Goal: Transaction & Acquisition: Purchase product/service

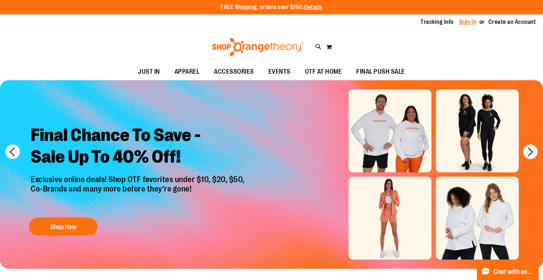
click at [474, 22] on link "Sign In" at bounding box center [467, 22] width 17 height 8
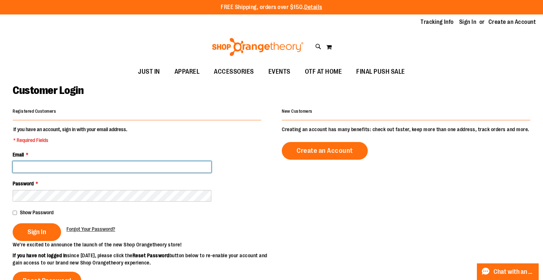
type input "**********"
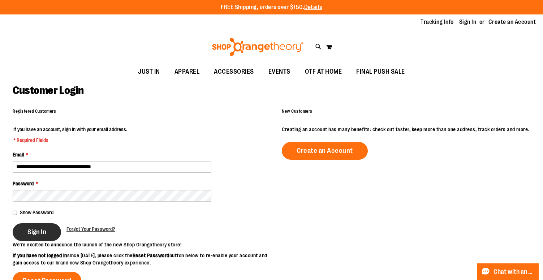
click at [39, 235] on span "Sign In" at bounding box center [36, 232] width 19 height 8
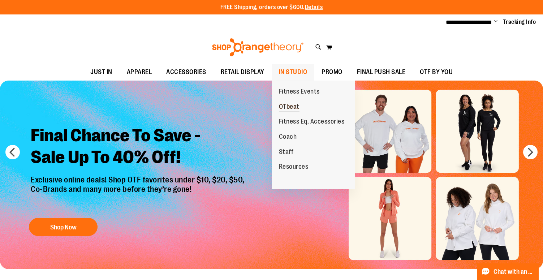
click at [292, 104] on span "OTbeat" at bounding box center [289, 107] width 21 height 9
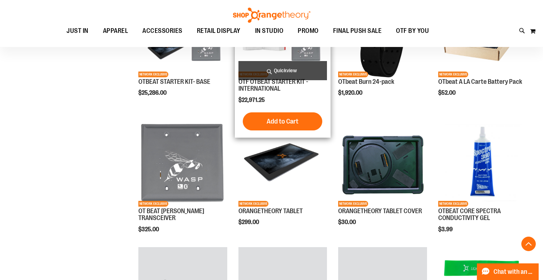
scroll to position [213, 0]
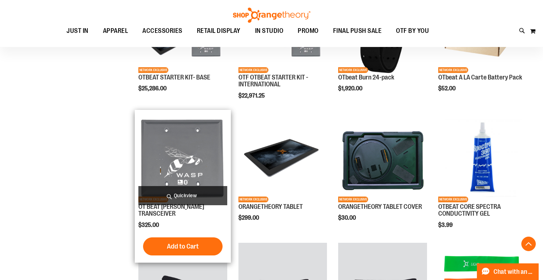
scroll to position [194, 0]
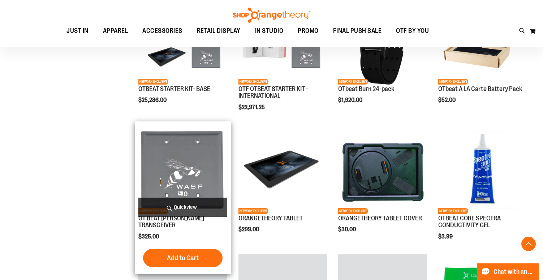
click at [185, 166] on img "product" at bounding box center [182, 169] width 89 height 89
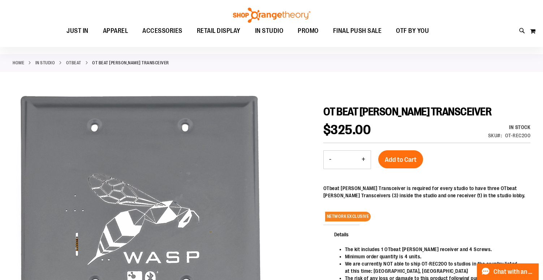
scroll to position [22, 0]
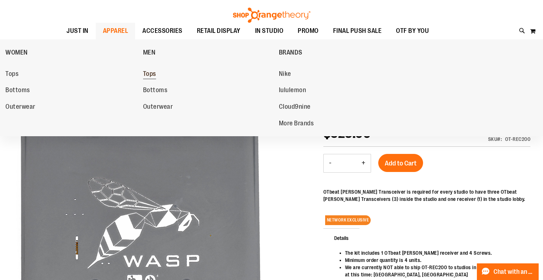
click at [149, 72] on span "Tops" at bounding box center [149, 74] width 13 height 9
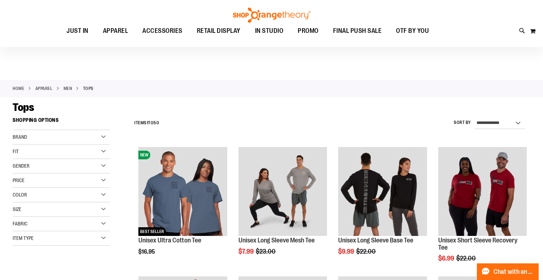
scroll to position [14, 0]
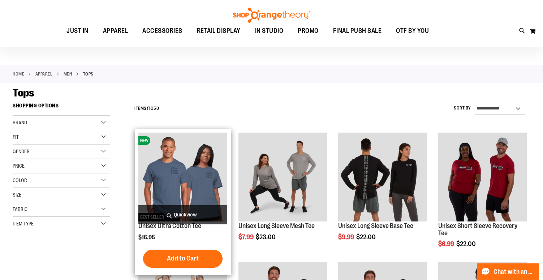
click at [194, 154] on img "product" at bounding box center [182, 177] width 89 height 89
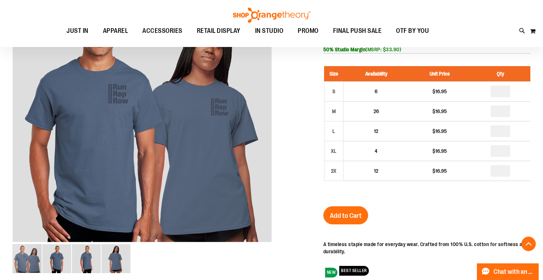
scroll to position [119, 0]
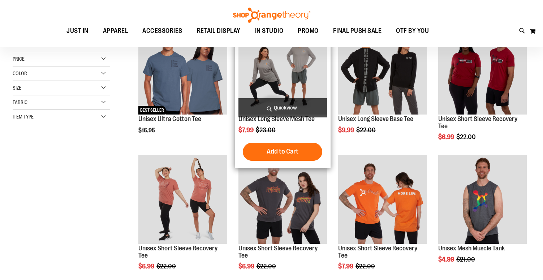
scroll to position [44, 0]
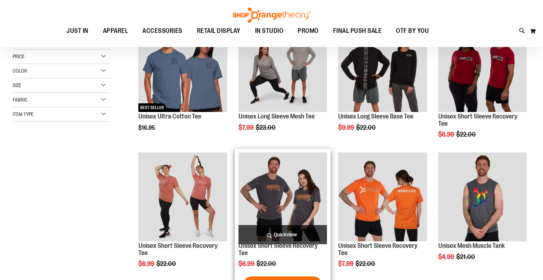
click at [292, 195] on img "product" at bounding box center [283, 197] width 89 height 89
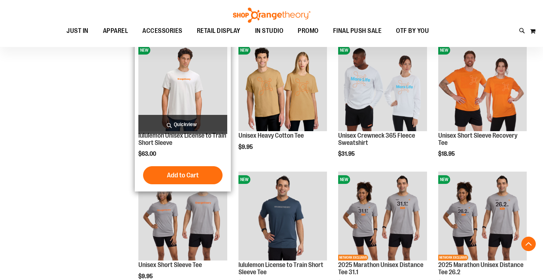
scroll to position [415, 0]
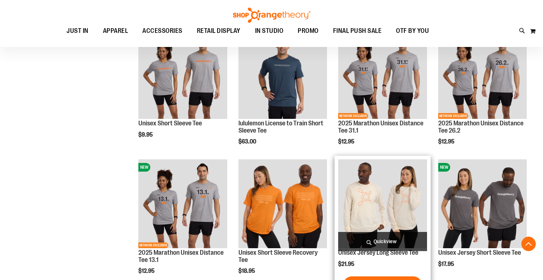
scroll to position [561, 0]
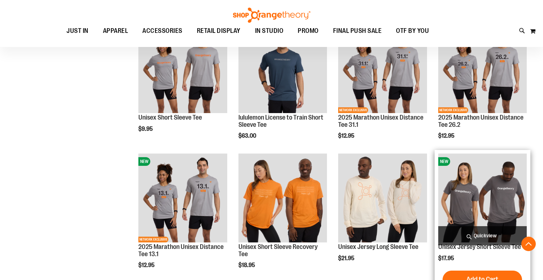
click at [475, 210] on img "product" at bounding box center [482, 198] width 89 height 89
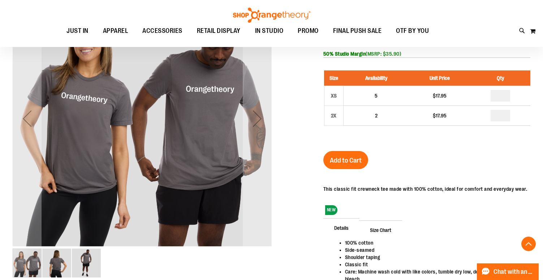
scroll to position [189, 0]
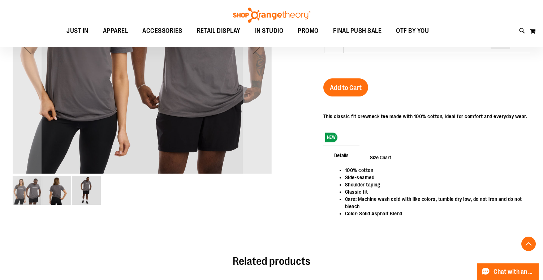
click at [89, 187] on img "image 3 of 3" at bounding box center [86, 190] width 29 height 29
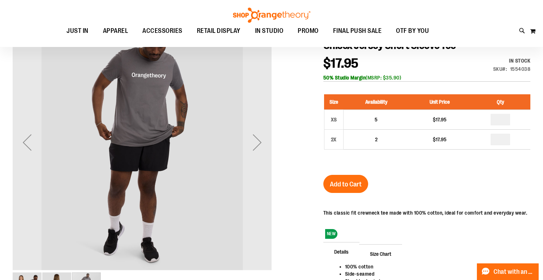
scroll to position [89, 0]
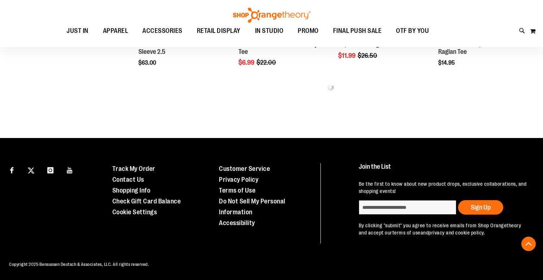
scroll to position [388, 0]
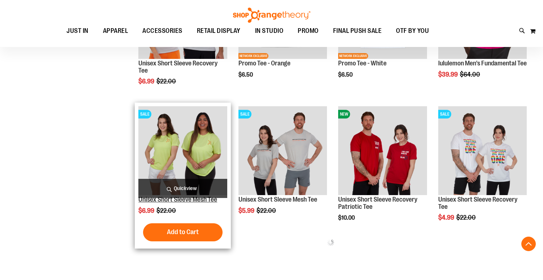
scroll to position [643, 0]
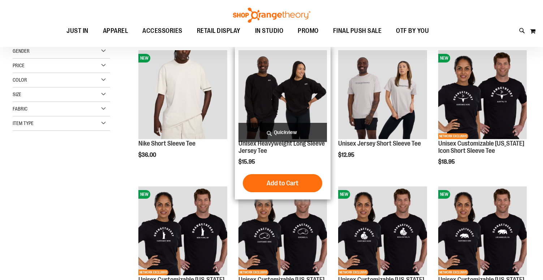
scroll to position [39, 0]
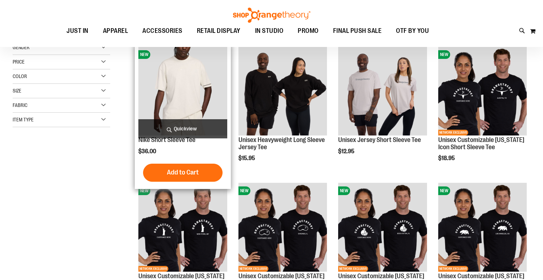
click at [215, 93] on img "product" at bounding box center [182, 91] width 89 height 89
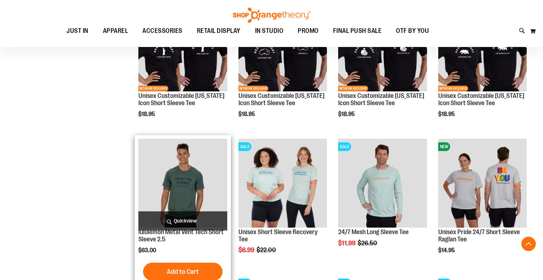
scroll to position [223, 0]
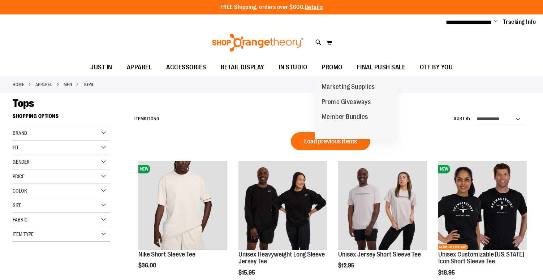
click at [318, 67] on link "PROMO" at bounding box center [331, 67] width 35 height 17
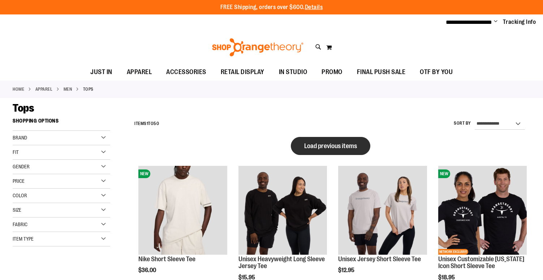
click at [307, 146] on span "Load previous items" at bounding box center [330, 145] width 53 height 7
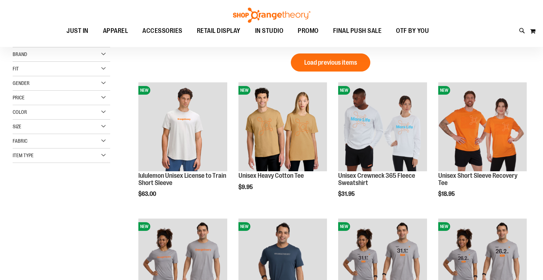
scroll to position [90, 0]
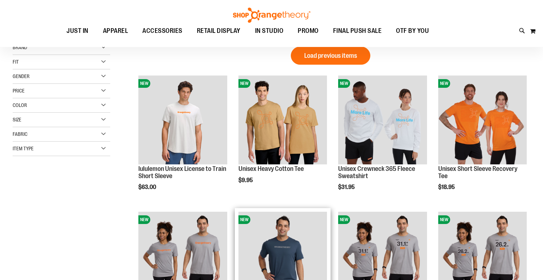
click at [293, 216] on img "product" at bounding box center [283, 256] width 89 height 89
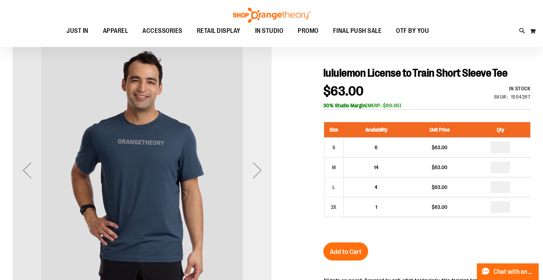
scroll to position [78, 0]
